Goal: Complete application form: Complete application form

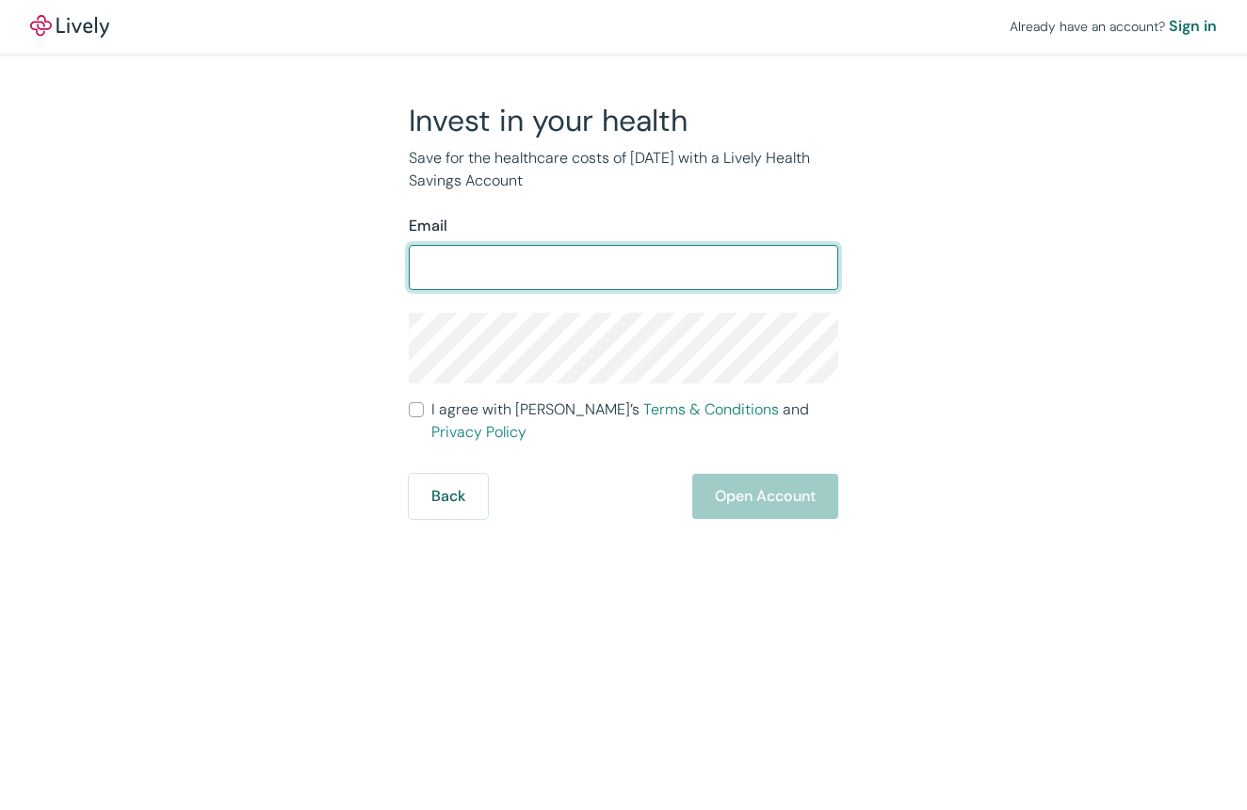
click at [527, 262] on input "Email" at bounding box center [624, 268] width 430 height 38
type input "[EMAIL_ADDRESS][DOMAIN_NAME]"
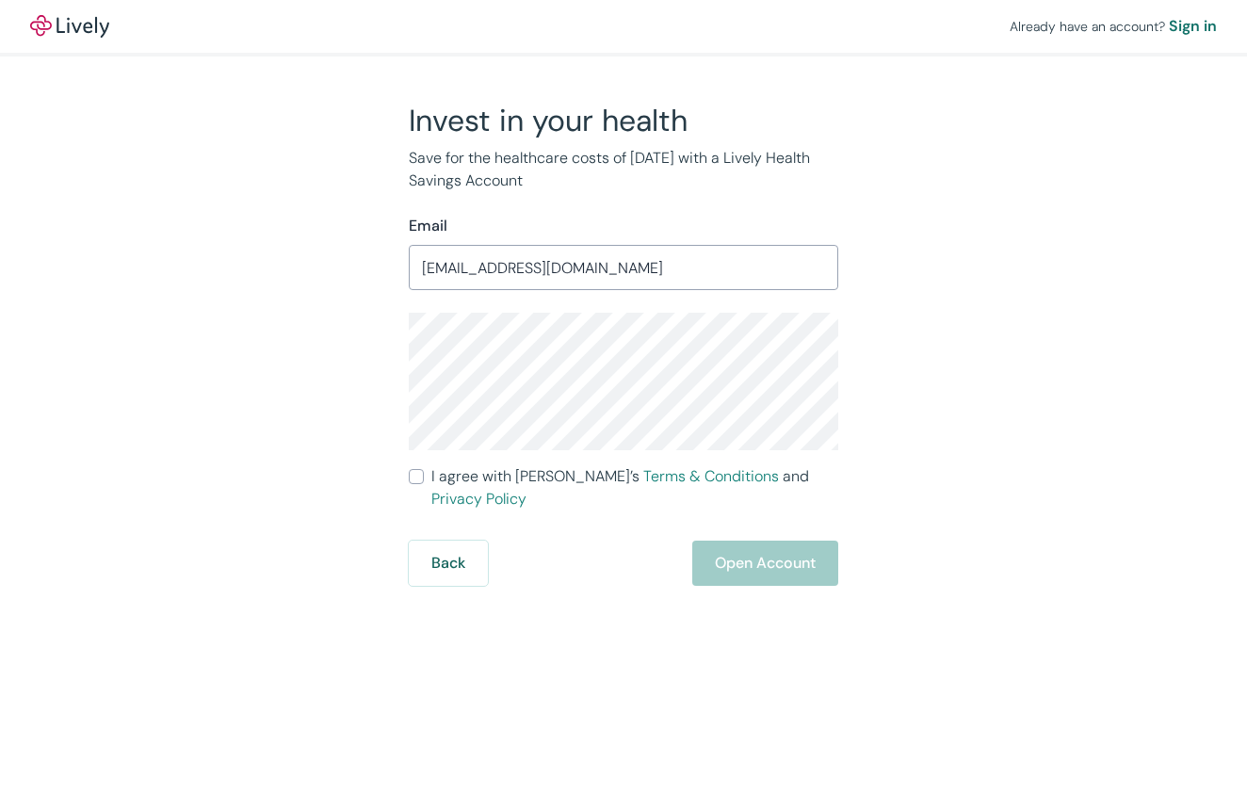
click at [415, 476] on input "I agree with Lively’s Terms & Conditions and Privacy Policy" at bounding box center [416, 476] width 15 height 15
checkbox input "true"
click at [815, 541] on button "Open Account" at bounding box center [765, 563] width 146 height 45
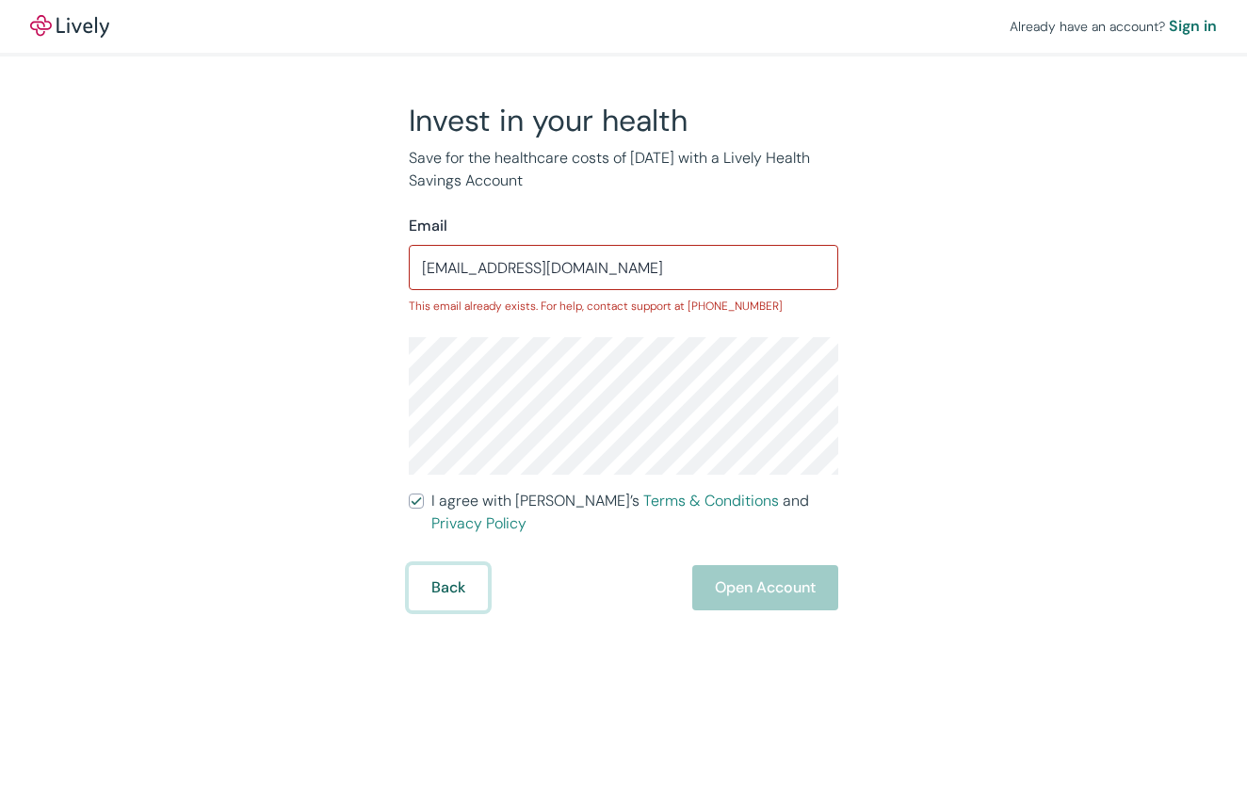
click at [451, 565] on button "Back" at bounding box center [448, 587] width 79 height 45
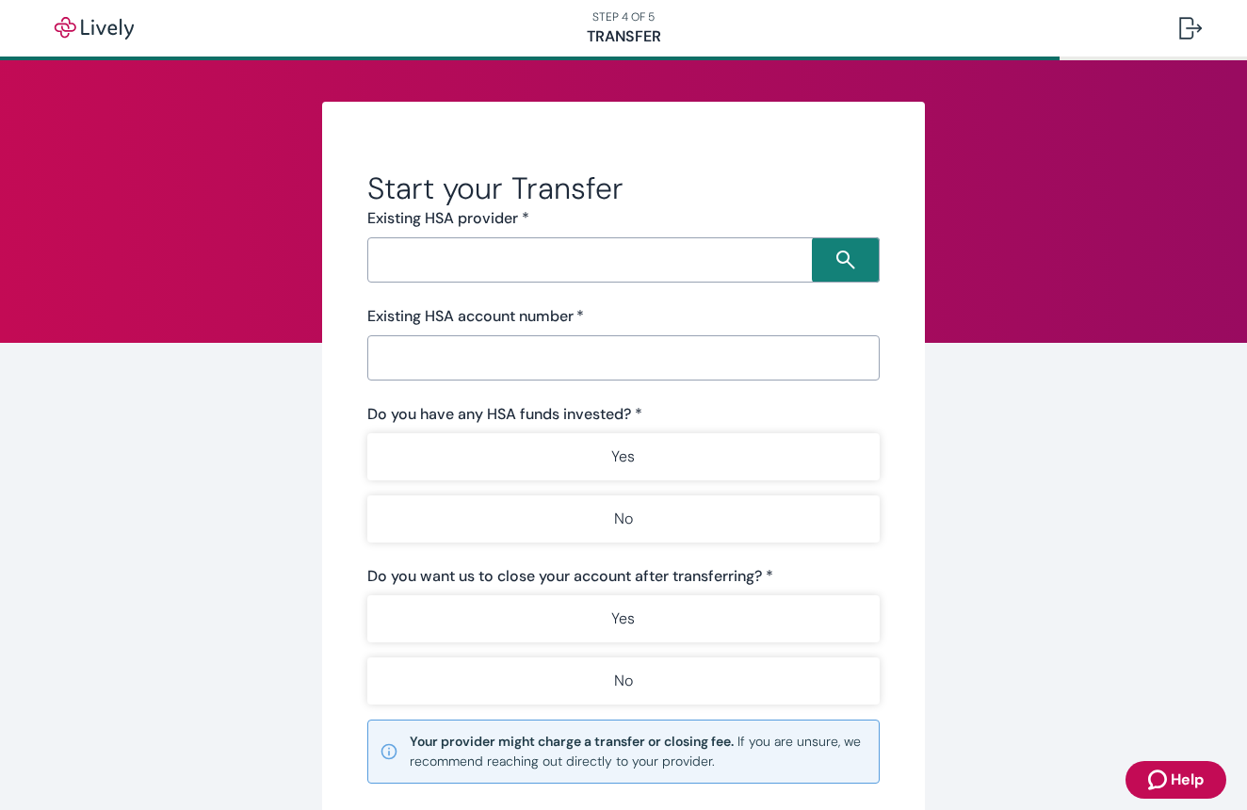
click at [541, 259] on input "Search input" at bounding box center [592, 260] width 439 height 26
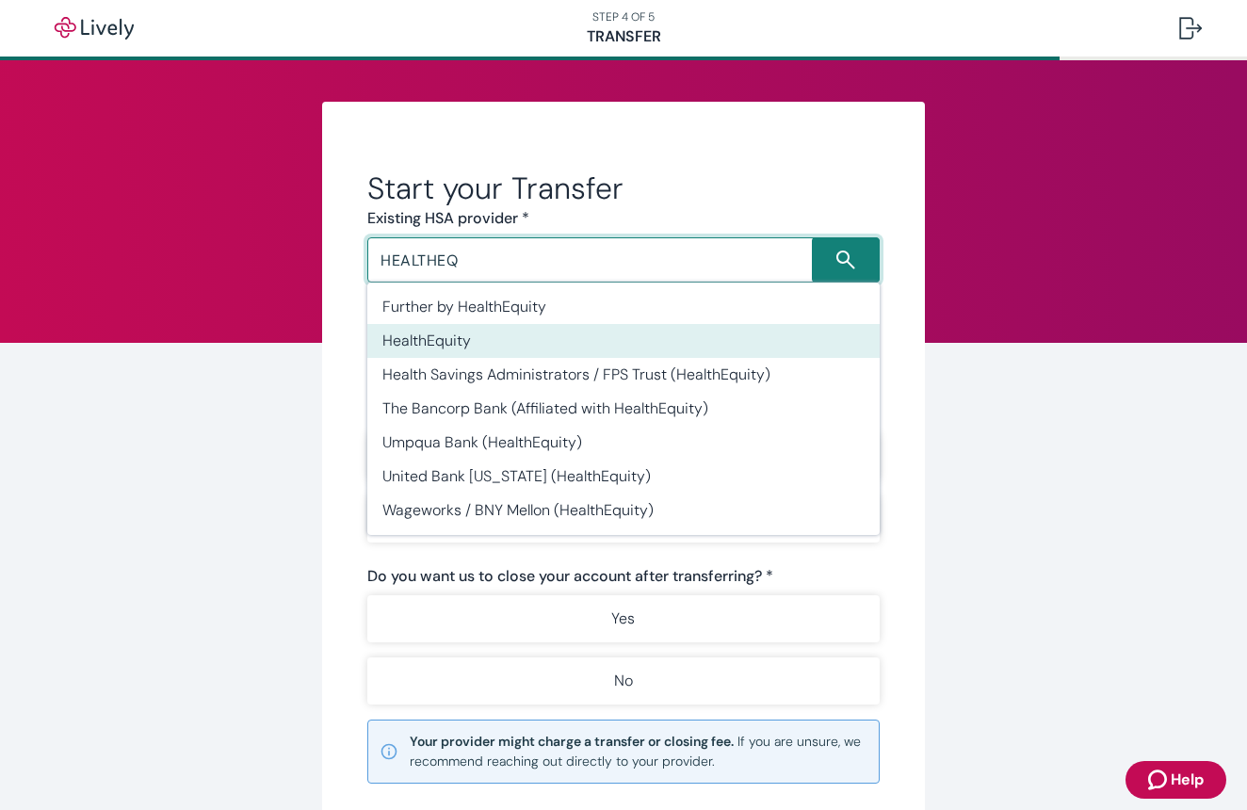
click at [416, 343] on li "HealthEquity" at bounding box center [623, 341] width 512 height 34
type input "HealthEquity"
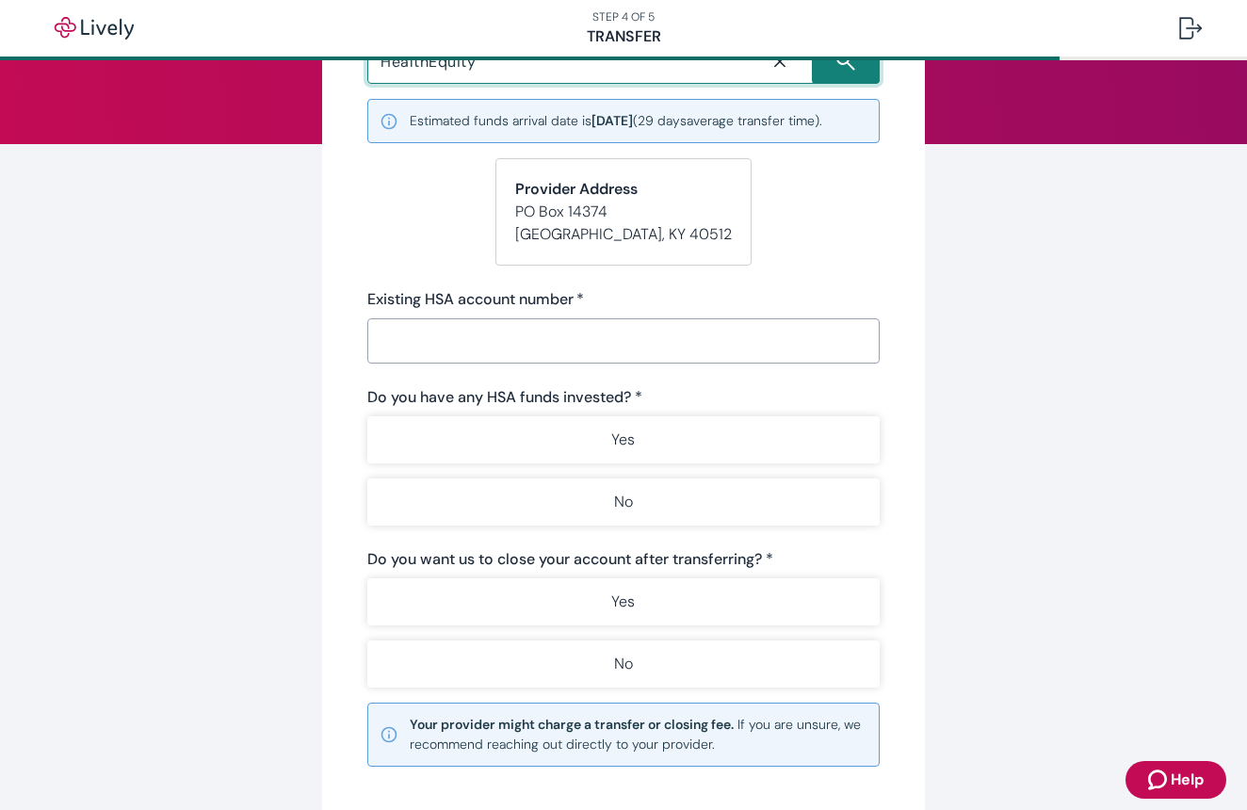
scroll to position [200, 0]
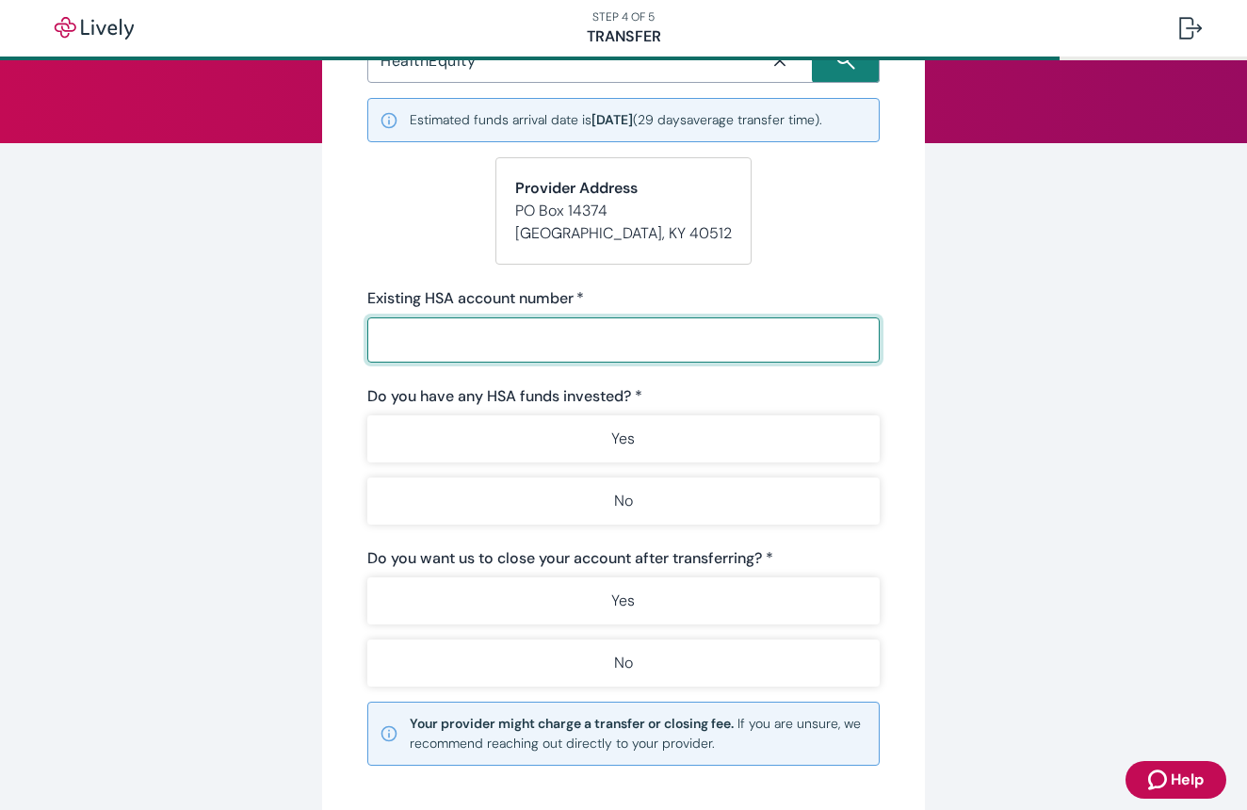
click at [416, 343] on input "Existing HSA account number   *" at bounding box center [623, 340] width 512 height 38
click at [456, 353] on input "Existing HSA account number   *" at bounding box center [623, 340] width 512 height 38
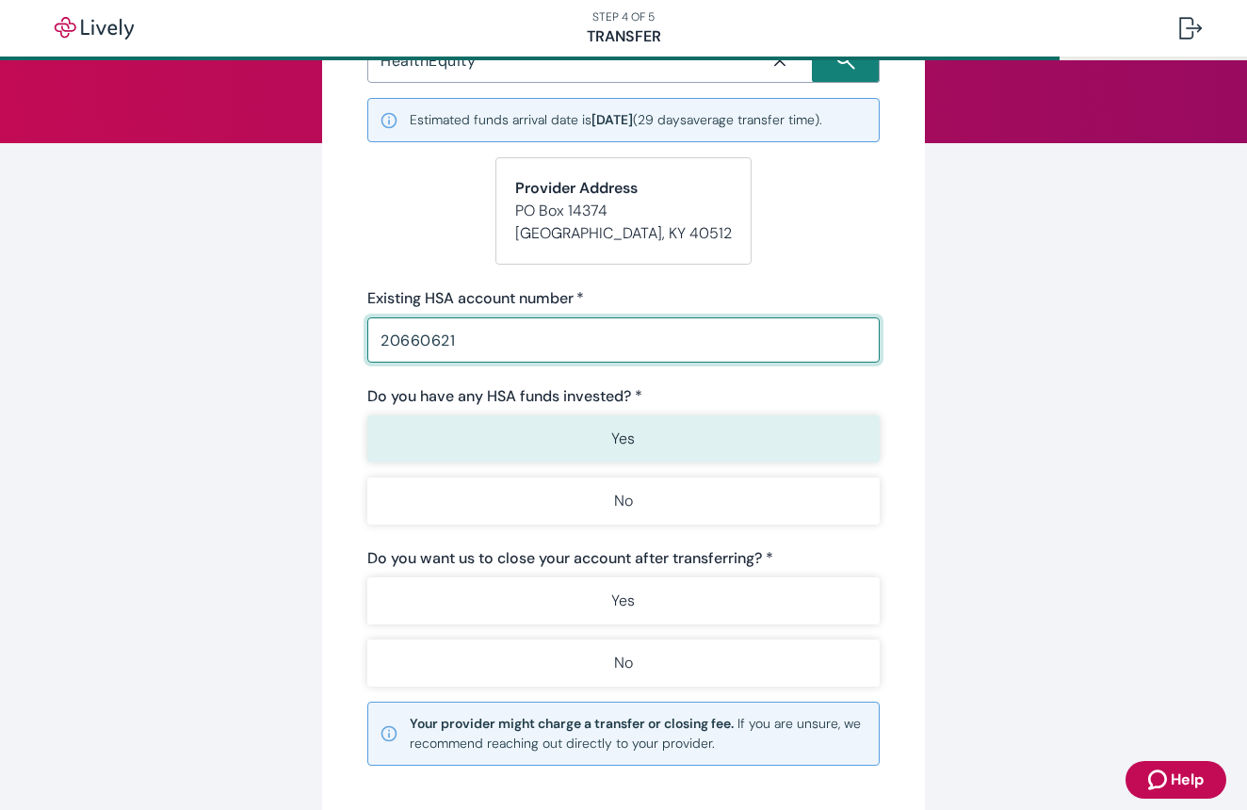
type input "20660621"
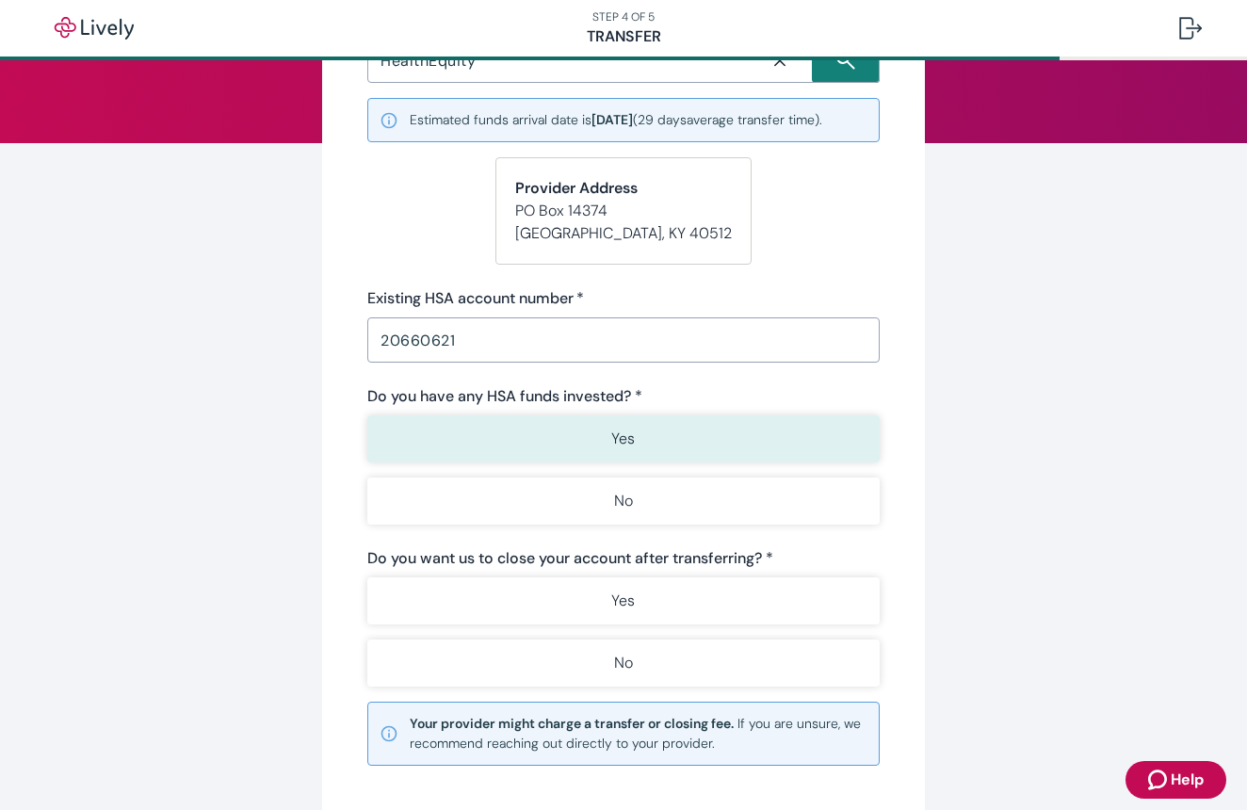
click at [461, 439] on button "Yes" at bounding box center [623, 438] width 512 height 47
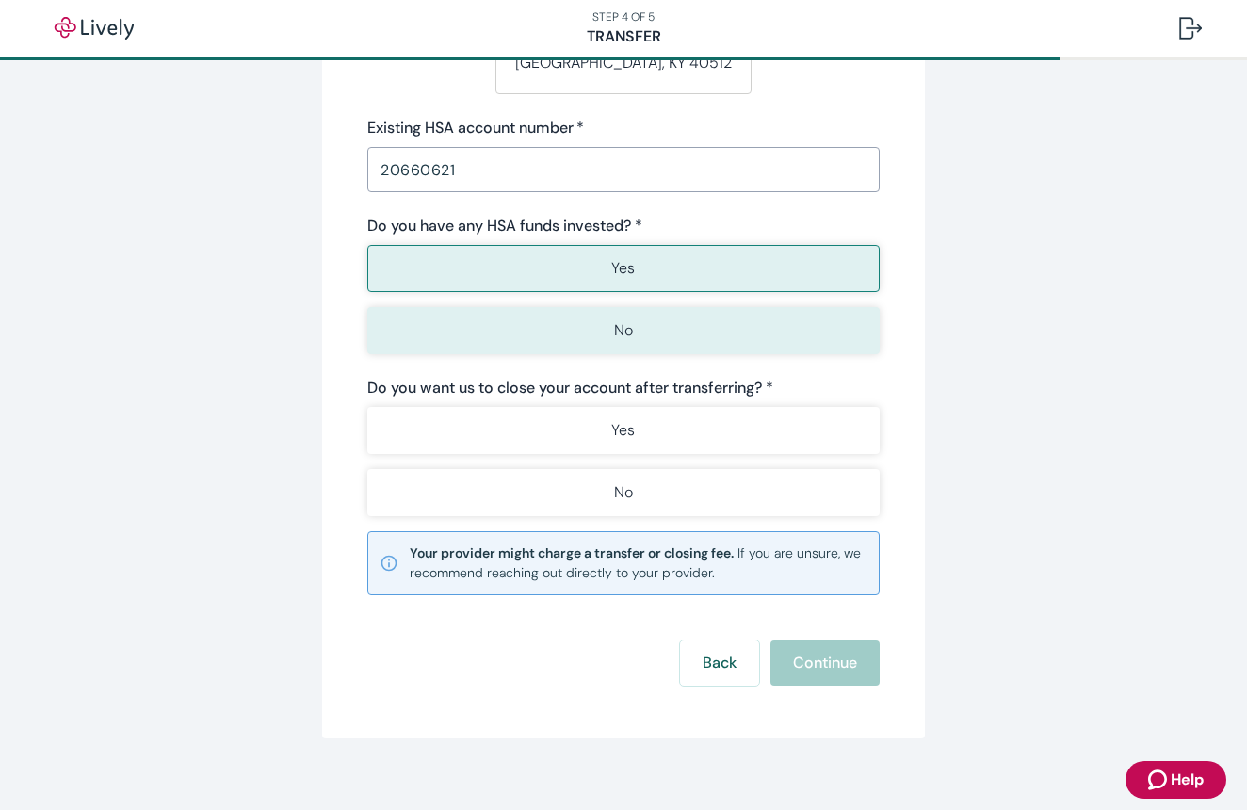
scroll to position [371, 0]
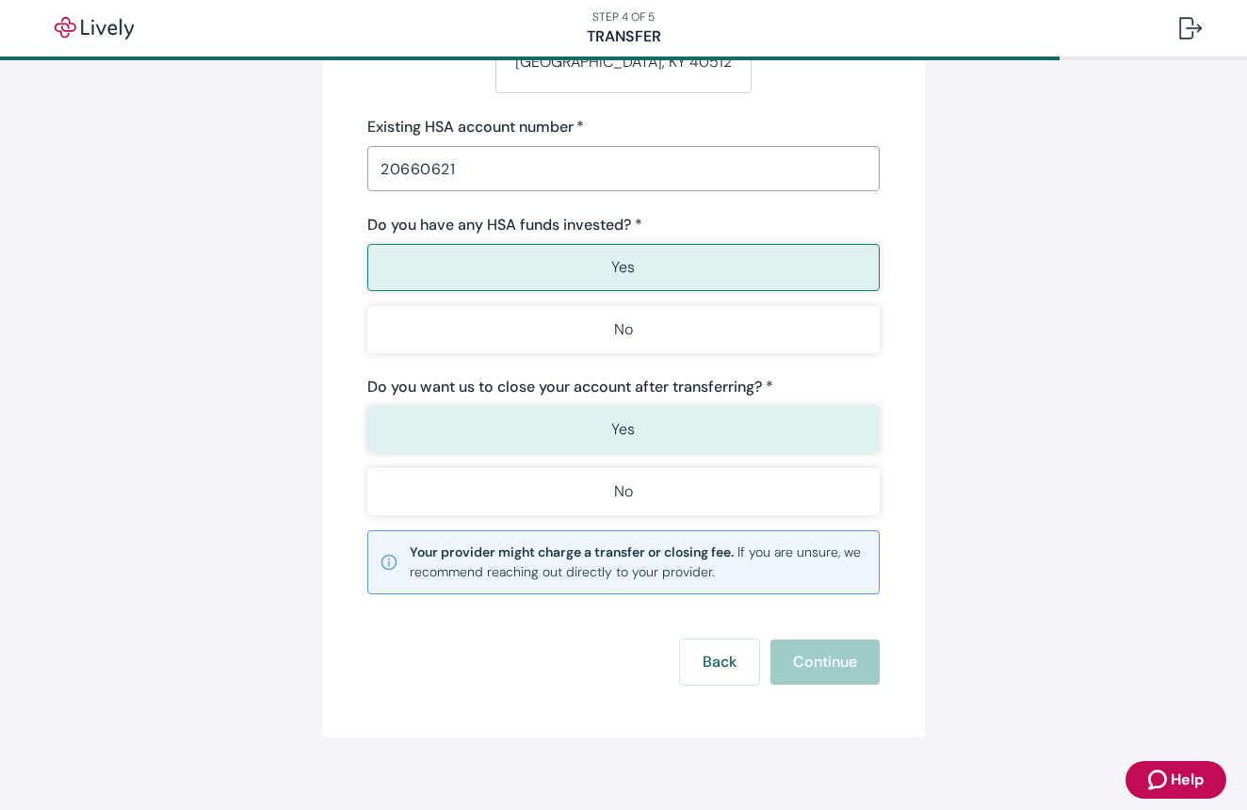
click at [508, 423] on button "Yes" at bounding box center [623, 429] width 512 height 47
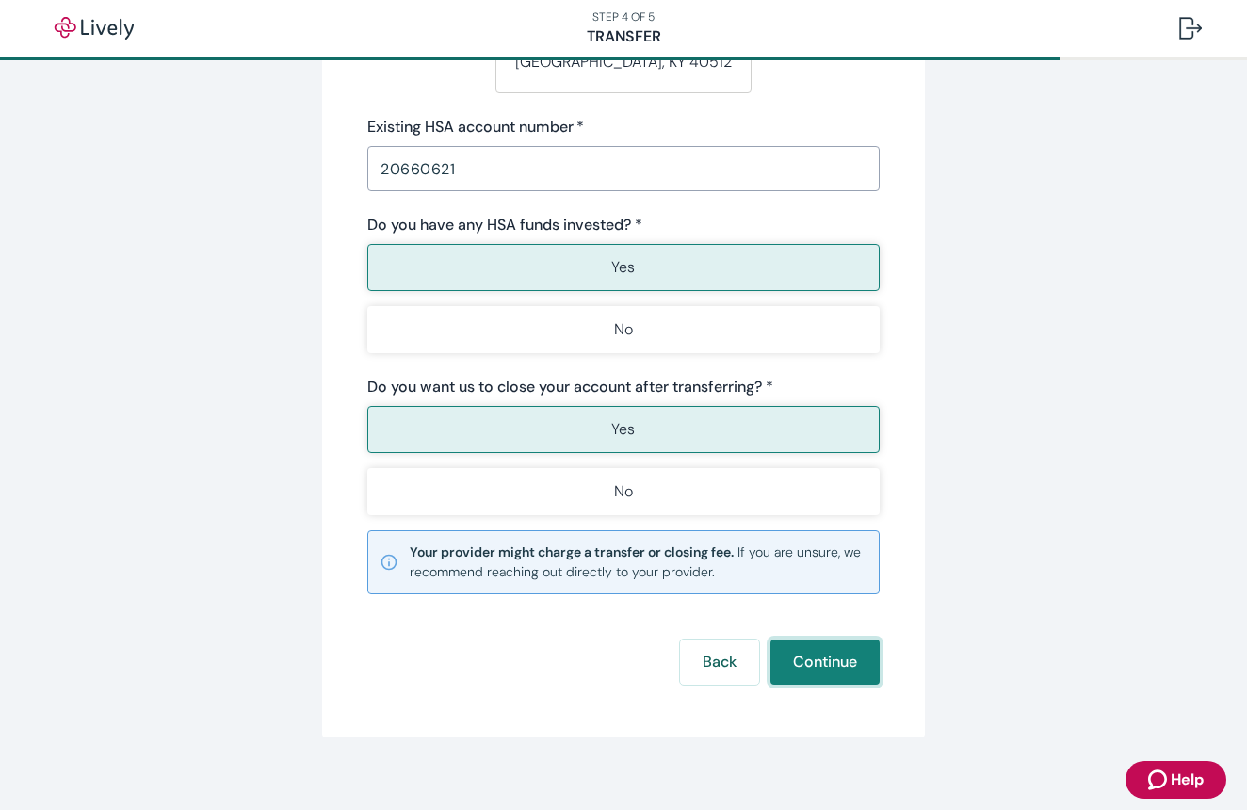
click at [815, 658] on button "Continue" at bounding box center [825, 662] width 109 height 45
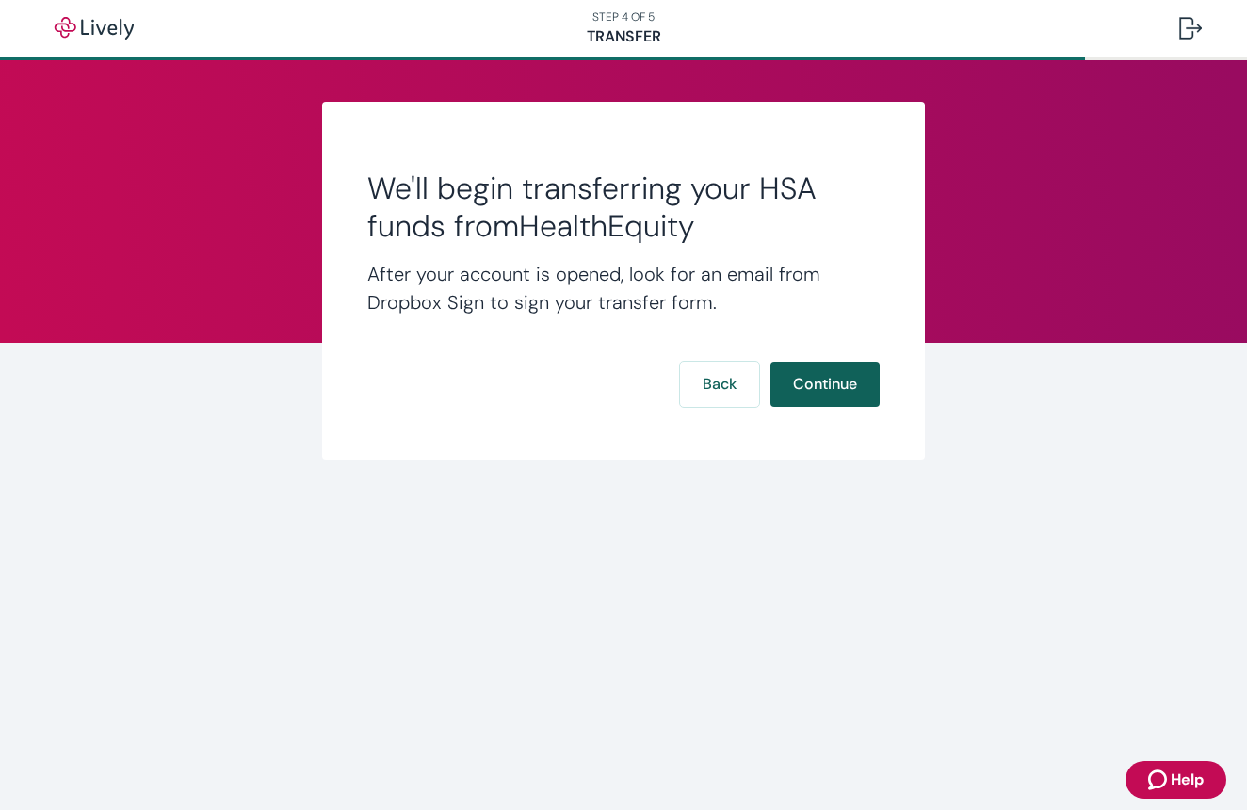
click at [820, 382] on button "Continue" at bounding box center [825, 384] width 109 height 45
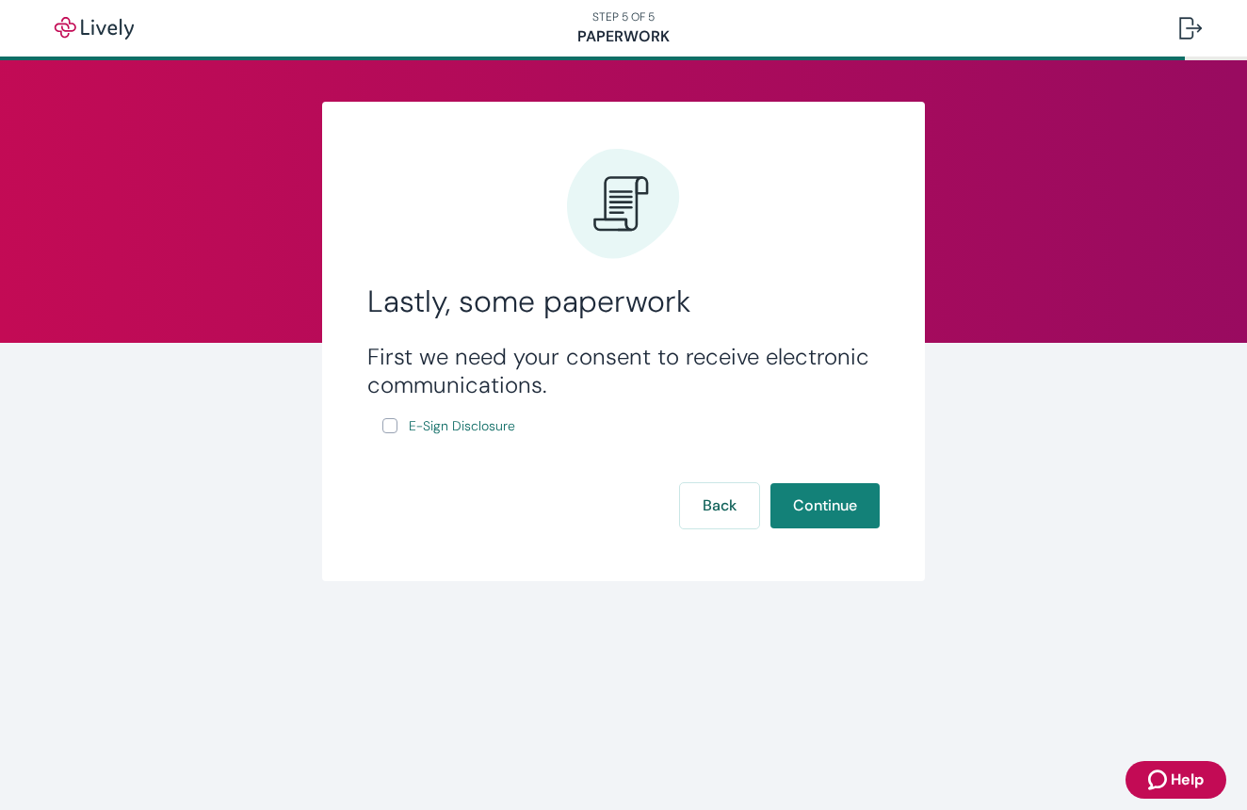
click at [385, 432] on input "E-Sign Disclosure" at bounding box center [389, 425] width 15 height 15
checkbox input "true"
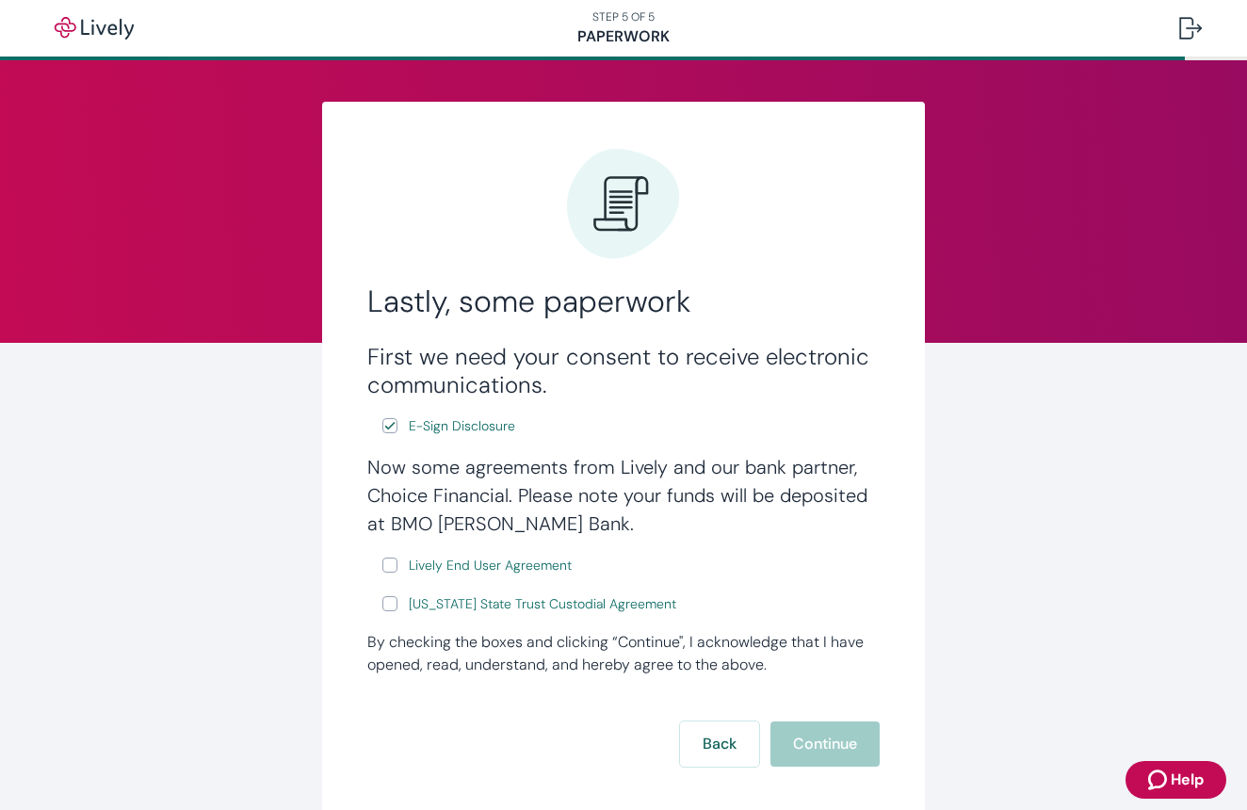
click at [394, 562] on input "Lively End User Agreement" at bounding box center [389, 565] width 15 height 15
checkbox input "true"
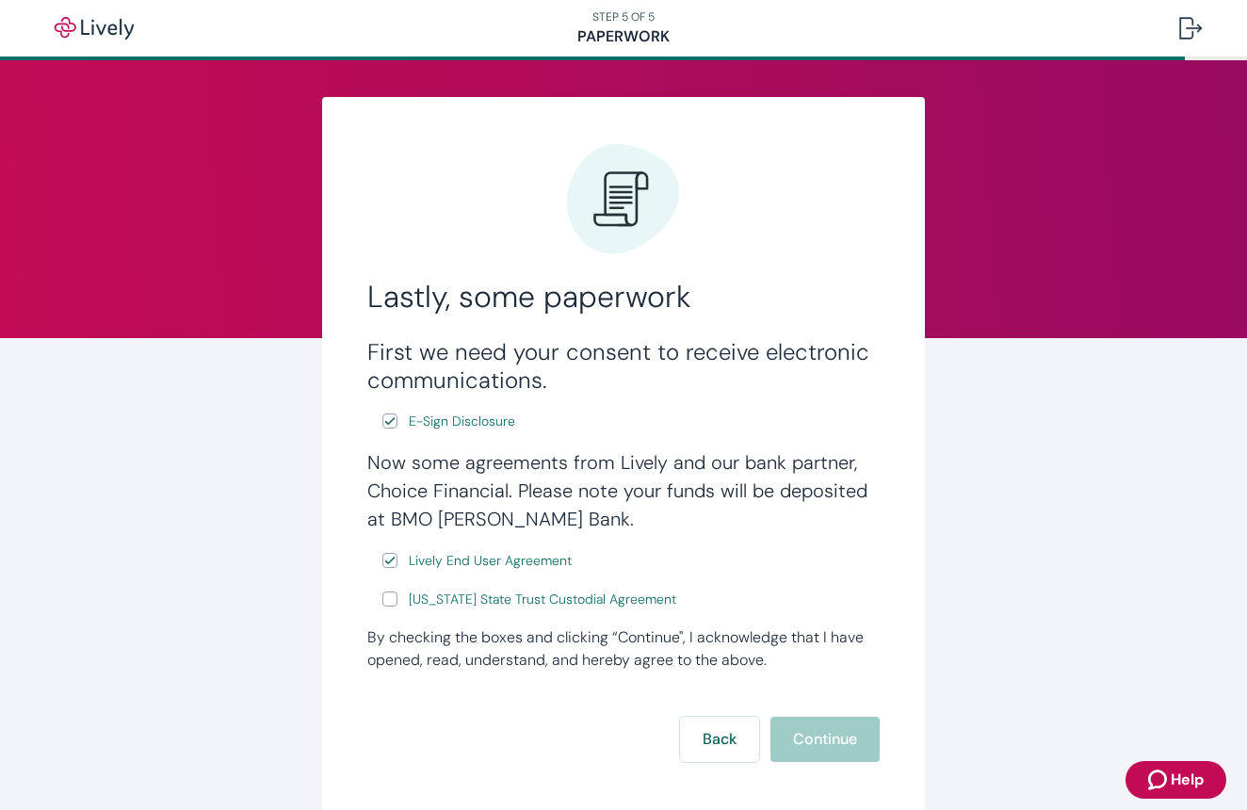
click at [390, 605] on input "Wyoming State Trust Custodial Agreement" at bounding box center [389, 599] width 15 height 15
checkbox input "true"
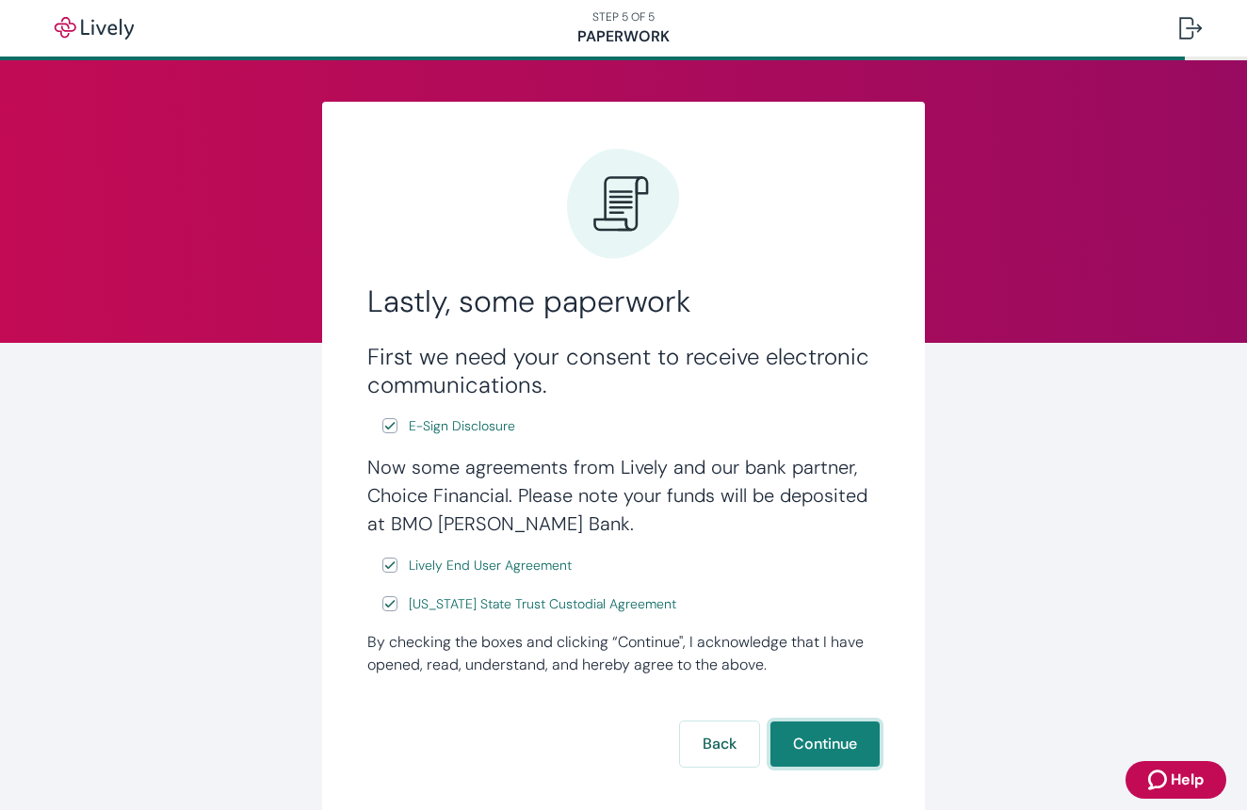
click at [818, 734] on button "Continue" at bounding box center [825, 744] width 109 height 45
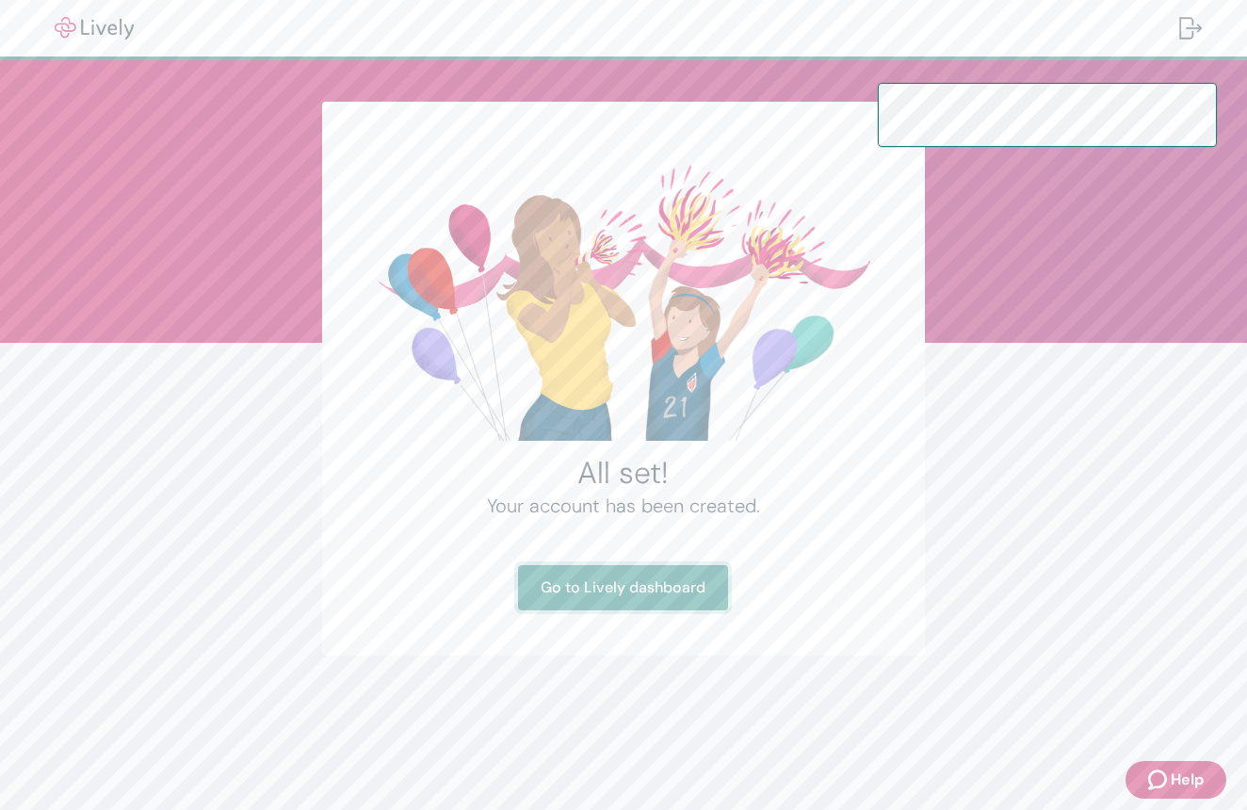
click at [661, 581] on link "Go to Lively dashboard" at bounding box center [623, 587] width 210 height 45
